Goal: Information Seeking & Learning: Learn about a topic

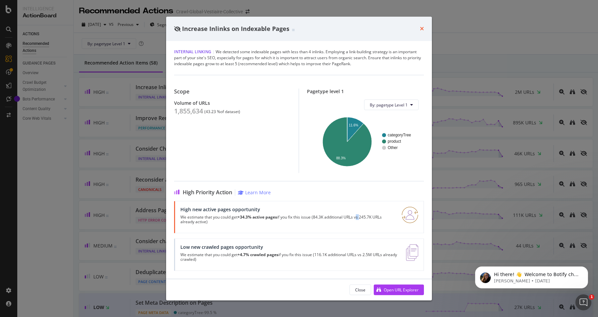
click at [420, 30] on icon "times" at bounding box center [422, 28] width 4 height 5
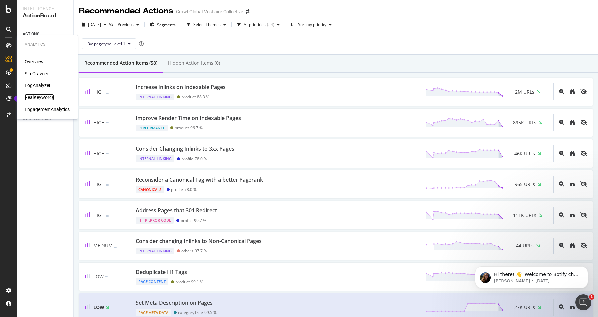
click at [29, 95] on div "RealKeywords" at bounding box center [40, 97] width 30 height 7
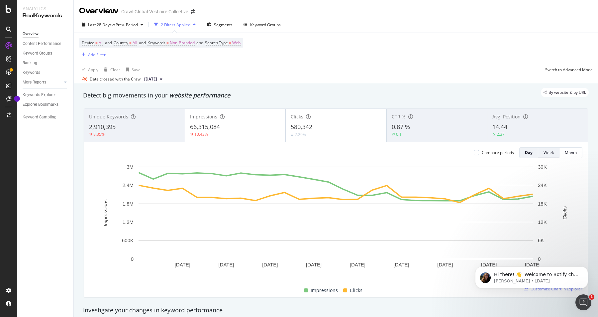
click at [555, 150] on button "Week" at bounding box center [549, 152] width 21 height 11
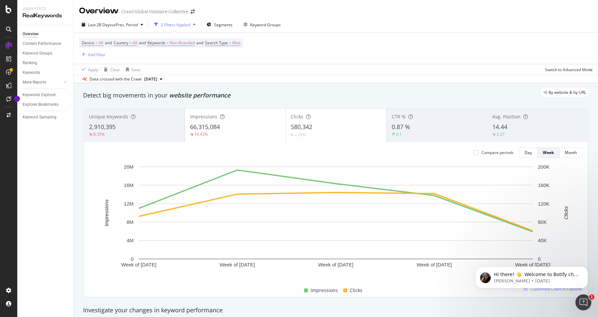
click at [153, 123] on div "Unique Keywords 2,910,395 8.35%" at bounding box center [134, 125] width 101 height 30
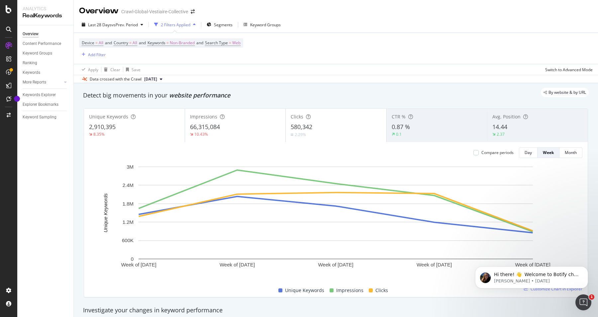
click at [156, 78] on span "[DATE]" at bounding box center [150, 79] width 13 height 6
click at [164, 135] on div "[DATE] 11.0M URLs" at bounding box center [182, 139] width 89 height 10
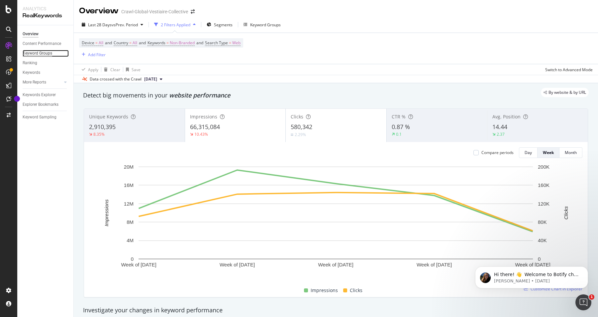
click at [38, 55] on div "Keyword Groups" at bounding box center [38, 53] width 30 height 7
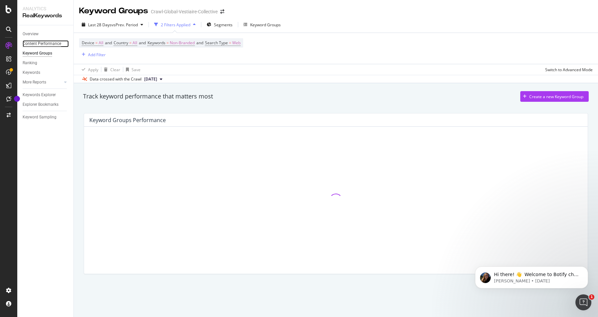
click at [35, 45] on div "Content Performance" at bounding box center [42, 43] width 39 height 7
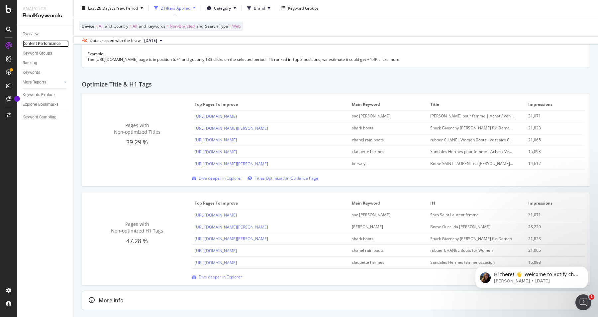
scroll to position [175, 0]
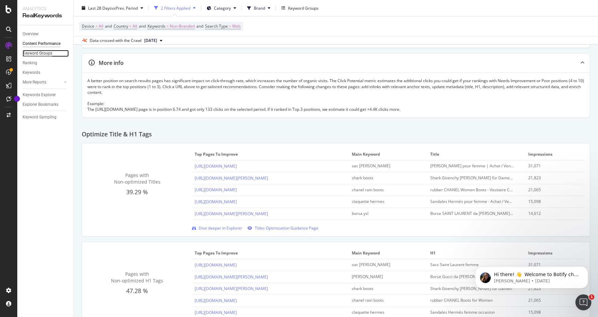
click at [34, 53] on div "Keyword Groups" at bounding box center [38, 53] width 30 height 7
